Goal: Task Accomplishment & Management: Complete application form

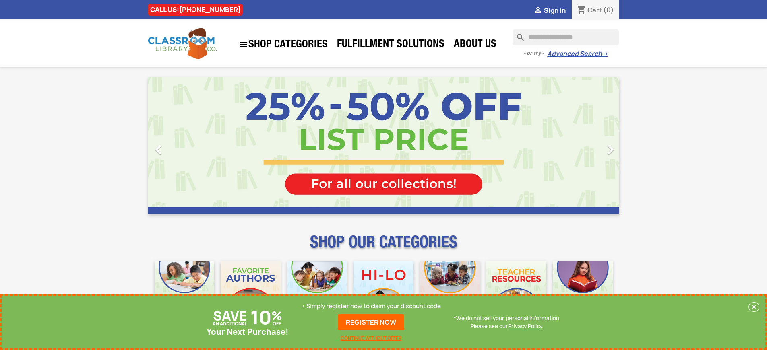
click at [373, 306] on p "+ Simply register now to claim your discount code" at bounding box center [370, 306] width 139 height 8
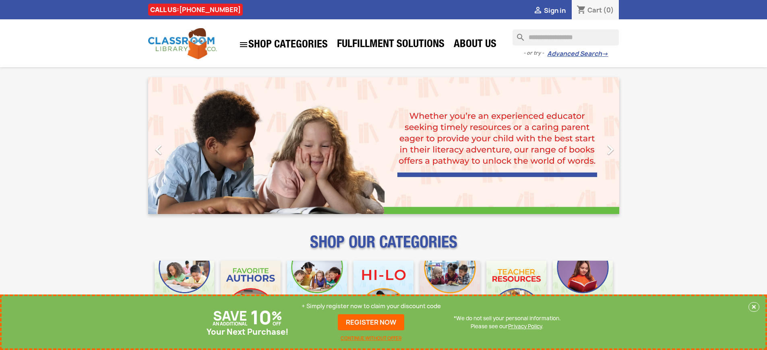
click at [373, 306] on p "+ Simply register now to claim your discount code" at bounding box center [370, 306] width 139 height 8
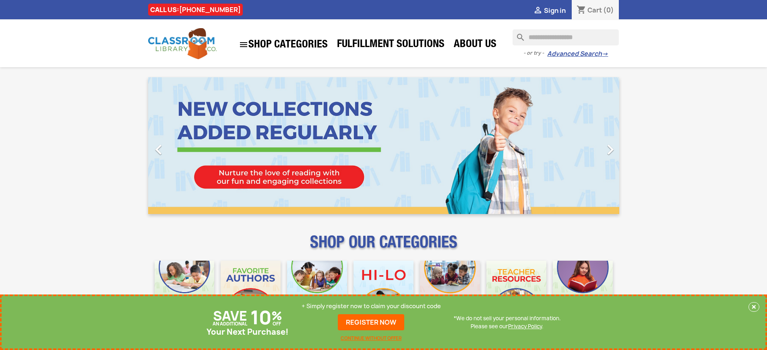
click at [373, 306] on p "+ Simply register now to claim your discount code" at bounding box center [370, 306] width 139 height 8
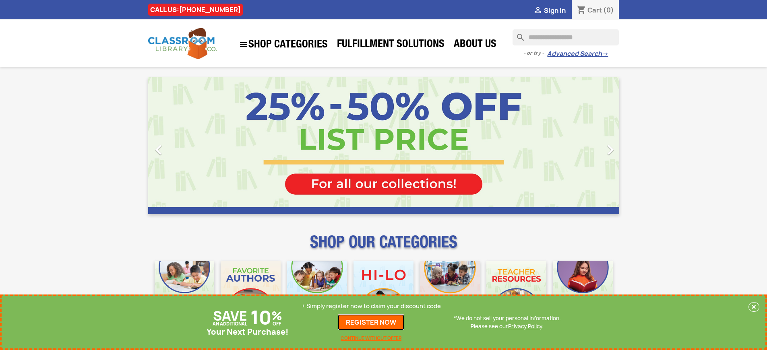
click at [373, 322] on link "REGISTER NOW" at bounding box center [371, 322] width 66 height 16
click at [373, 306] on p "+ Simply register now to claim your discount code" at bounding box center [370, 306] width 139 height 8
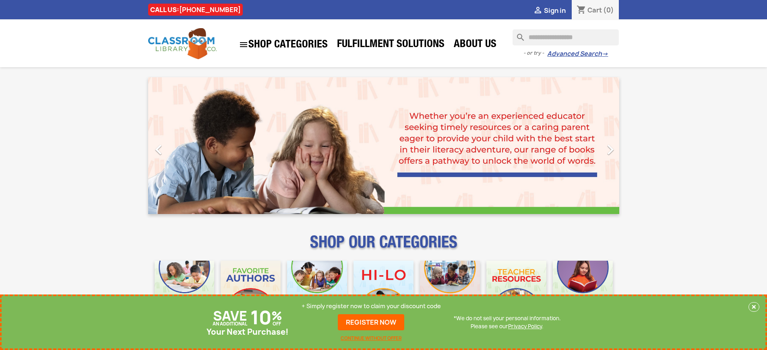
click at [373, 306] on p "+ Simply register now to claim your discount code" at bounding box center [370, 306] width 139 height 8
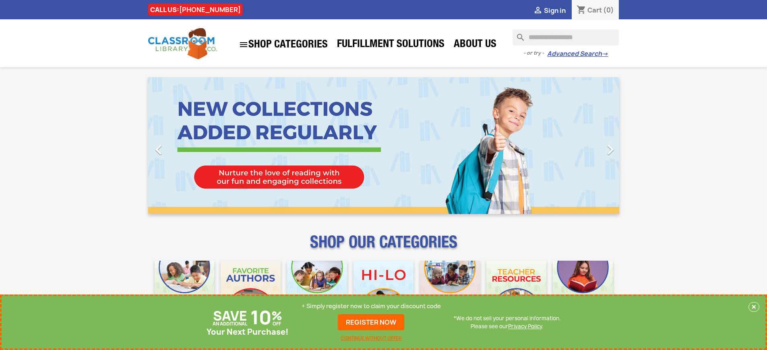
click at [373, 306] on p "+ Simply register now to claim your discount code" at bounding box center [370, 306] width 139 height 8
click at [373, 322] on link "REGISTER NOW" at bounding box center [371, 322] width 66 height 16
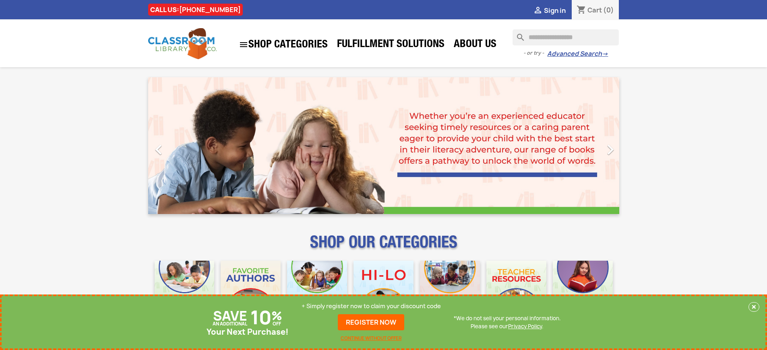
click at [373, 306] on p "+ Simply register now to claim your discount code" at bounding box center [370, 306] width 139 height 8
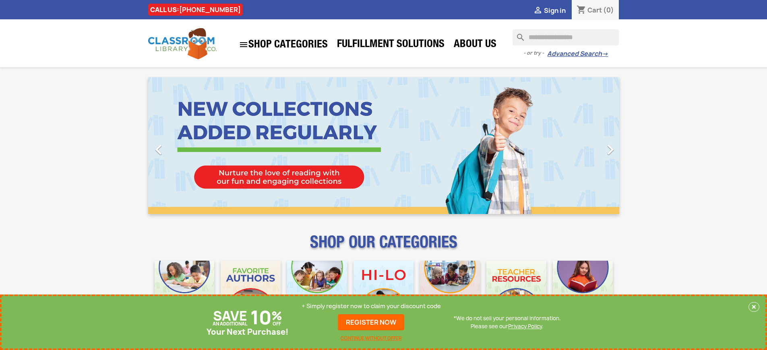
click at [373, 306] on p "+ Simply register now to claim your discount code" at bounding box center [370, 306] width 139 height 8
click at [373, 322] on link "REGISTER NOW" at bounding box center [371, 322] width 66 height 16
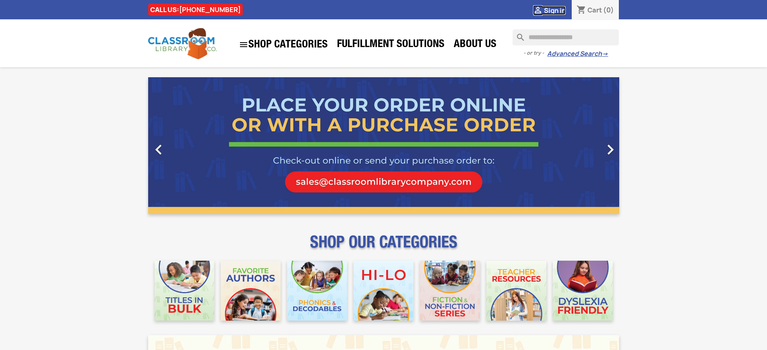
click at [558, 10] on span "Sign in" at bounding box center [555, 10] width 22 height 9
